Goal: Task Accomplishment & Management: Manage account settings

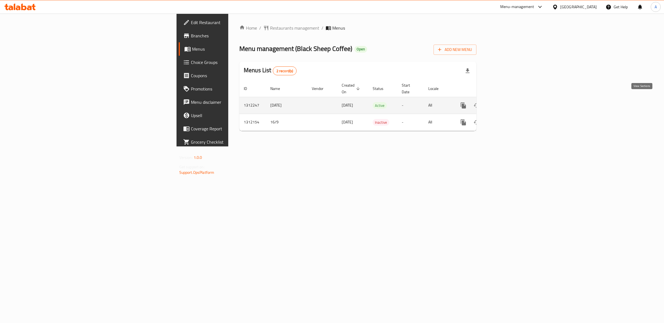
click at [507, 102] on icon "enhanced table" at bounding box center [503, 105] width 7 height 7
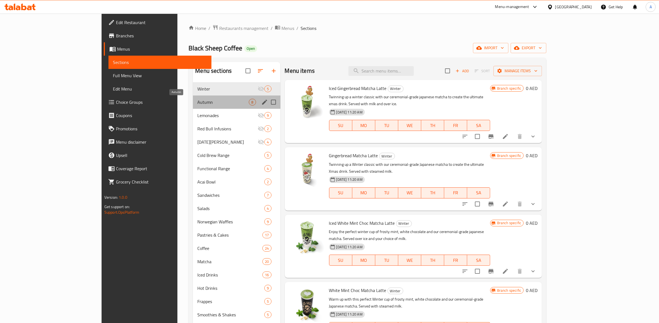
click at [197, 103] on span "Autumn" at bounding box center [222, 102] width 51 height 7
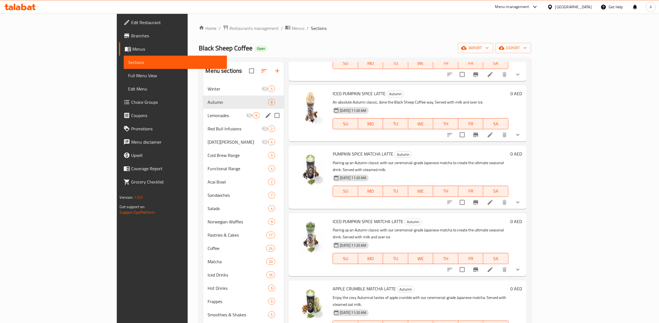
click at [203, 119] on div "Lemonades 9" at bounding box center [243, 115] width 81 height 13
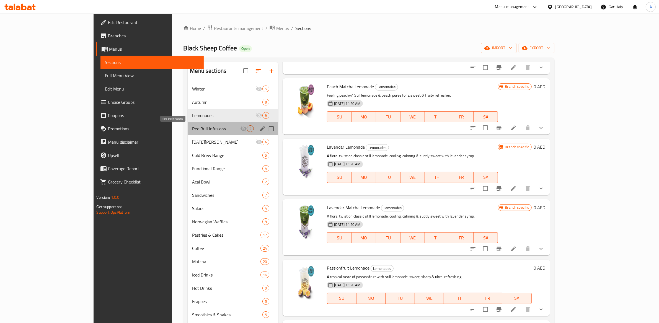
click at [192, 130] on span "Red Bull Infusions" at bounding box center [216, 128] width 48 height 7
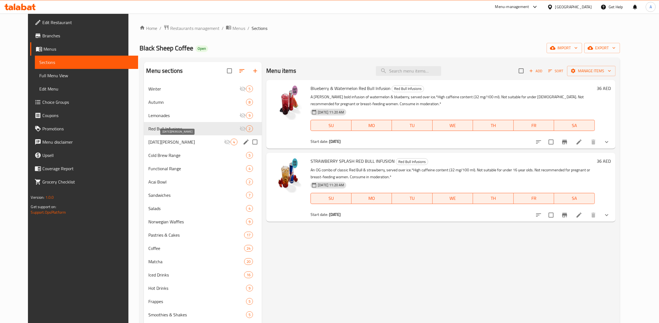
click at [177, 143] on span "[DATE][PERSON_NAME]" at bounding box center [186, 142] width 76 height 7
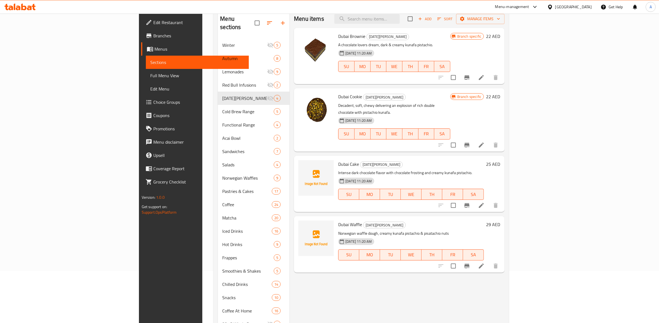
scroll to position [122, 0]
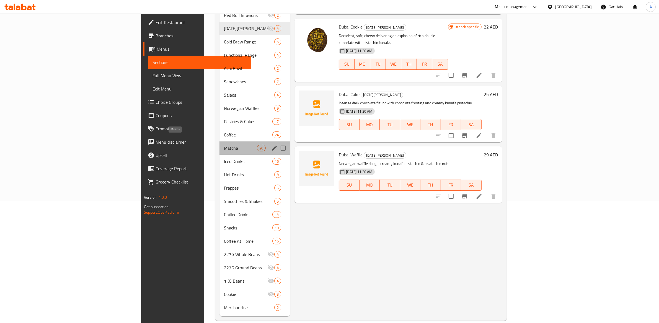
click at [224, 145] on span "Matcha" at bounding box center [240, 148] width 33 height 7
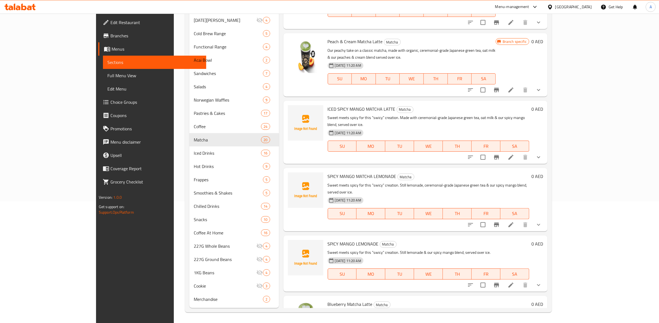
scroll to position [235, 0]
click at [288, 105] on img at bounding box center [305, 122] width 35 height 35
click at [293, 110] on icon "upload picture" at bounding box center [296, 112] width 6 height 5
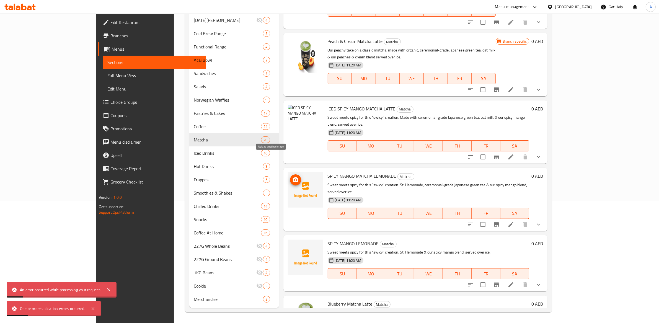
click at [292, 177] on icon "upload picture" at bounding box center [295, 180] width 7 height 7
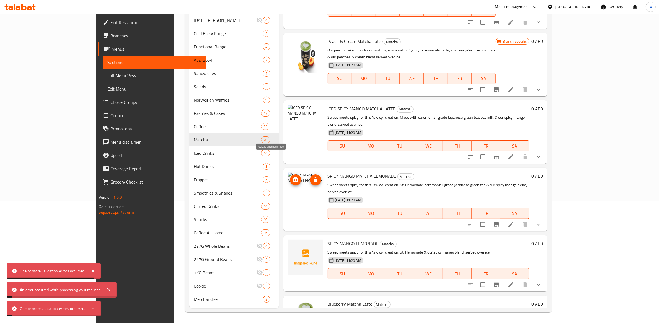
click at [295, 179] on circle "upload picture" at bounding box center [296, 180] width 2 height 2
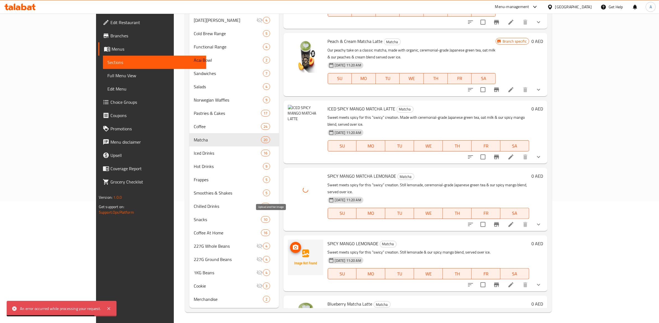
click at [290, 242] on button "upload picture" at bounding box center [295, 247] width 11 height 11
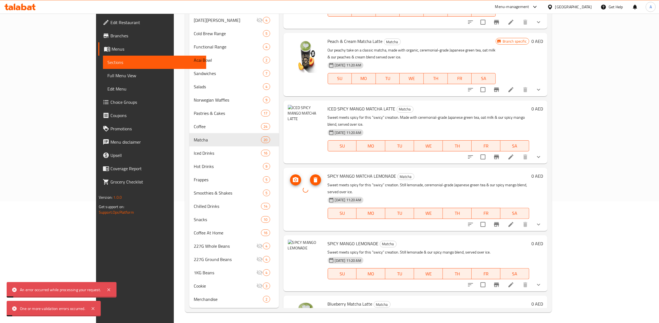
click at [290, 174] on button "upload picture" at bounding box center [295, 179] width 11 height 11
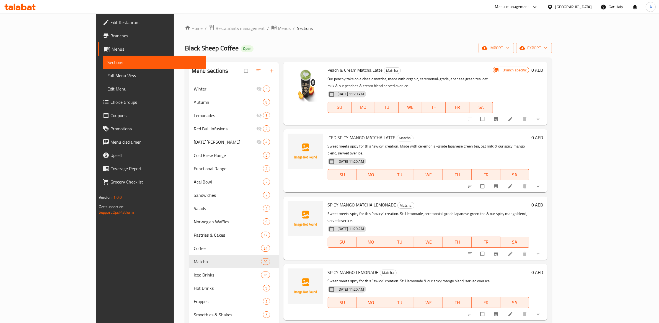
scroll to position [328, 0]
click at [290, 139] on span "upload picture" at bounding box center [295, 142] width 11 height 6
click at [293, 274] on icon "upload picture" at bounding box center [295, 276] width 5 height 4
click at [293, 207] on icon "upload picture" at bounding box center [295, 209] width 5 height 4
click at [290, 136] on button "upload picture" at bounding box center [295, 141] width 11 height 11
